Goal: Complete application form

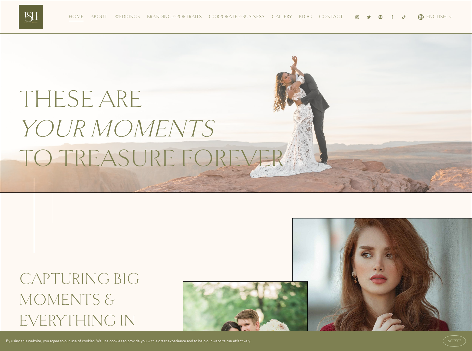
scroll to position [2367, 0]
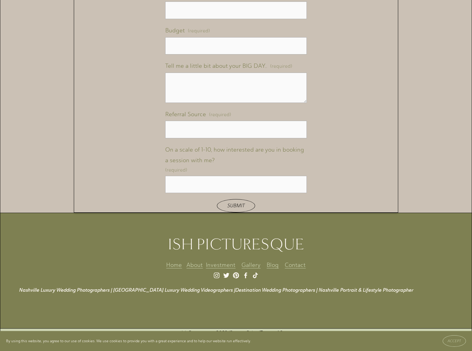
scroll to position [456, 0]
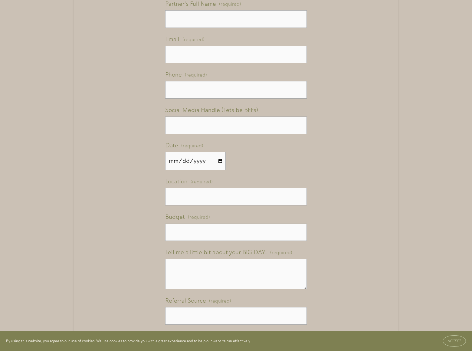
type input "[PERSON_NAME]"
type input "Miller"
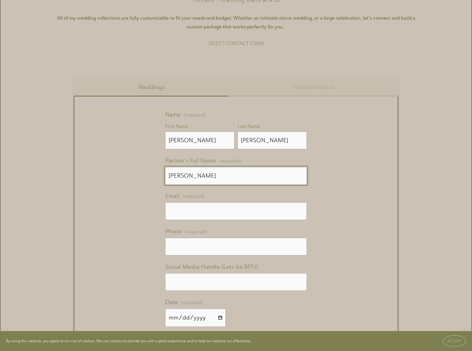
type input "Gary Miller"
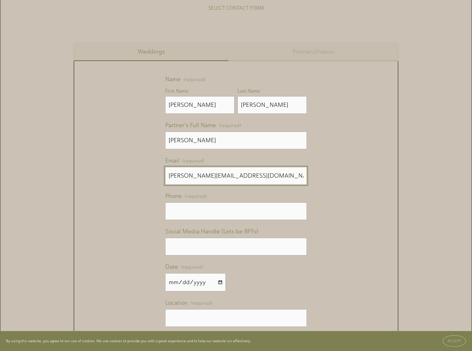
type input "gary_miller@dominatingkeywords.com"
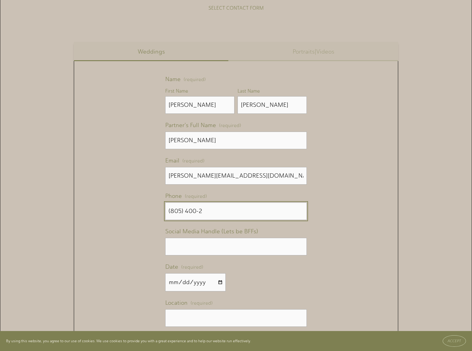
scroll to position [554, 0]
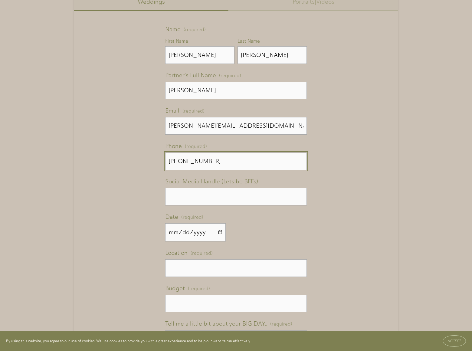
type input "(805) 400-2077"
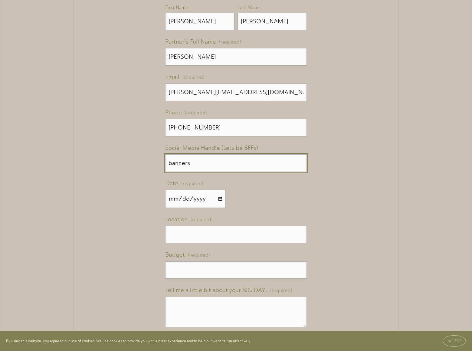
type input "banners"
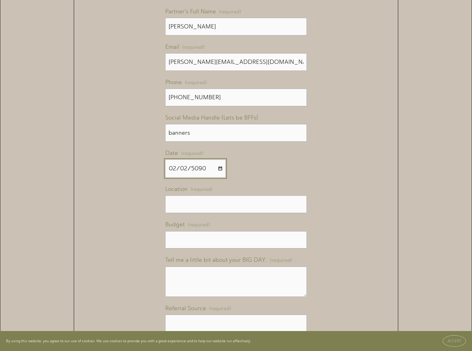
type input "50901-02-02"
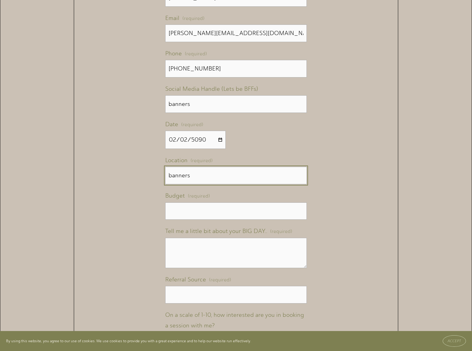
type input "banners"
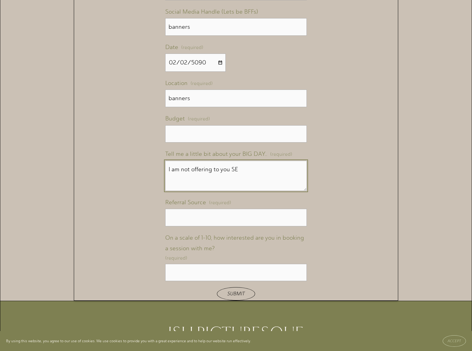
type textarea "I am not offering to you SE"
click at [217, 287] on button "Submit Submit" at bounding box center [236, 293] width 38 height 13
click at [211, 287] on button "Submitting Submit" at bounding box center [235, 293] width 49 height 13
type input "."
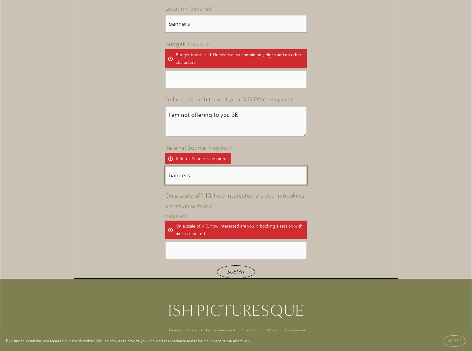
type input "banners"
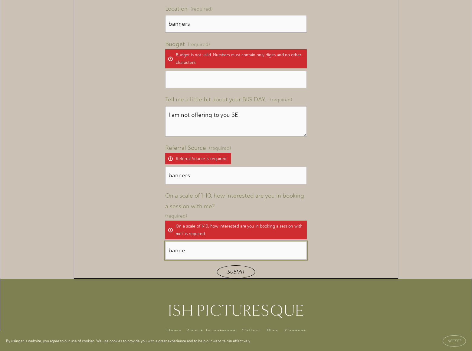
scroll to position [724, 0]
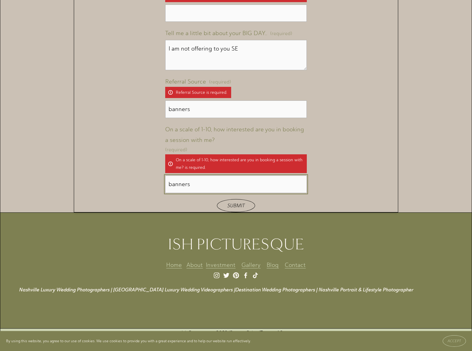
type input "banners"
click at [236, 205] on span "Submit" at bounding box center [236, 206] width 18 height 6
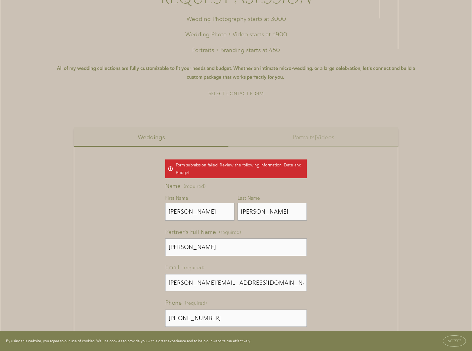
scroll to position [247, 0]
